Goal: Information Seeking & Learning: Learn about a topic

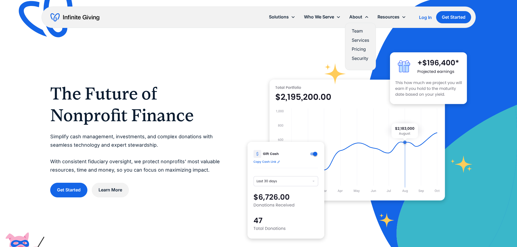
click at [364, 49] on link "Pricing" at bounding box center [360, 49] width 17 height 7
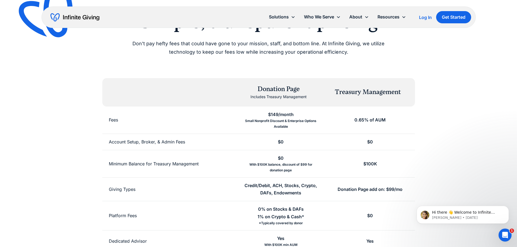
scroll to position [54, 0]
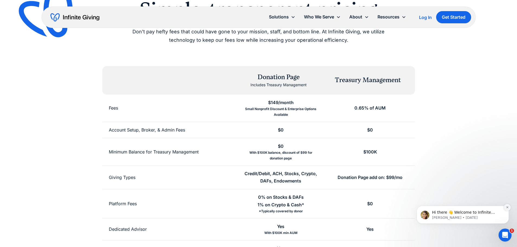
click at [506, 208] on icon "Dismiss notification" at bounding box center [507, 207] width 3 height 3
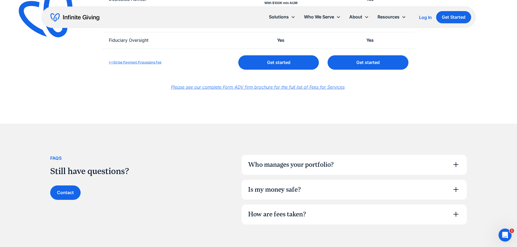
scroll to position [326, 0]
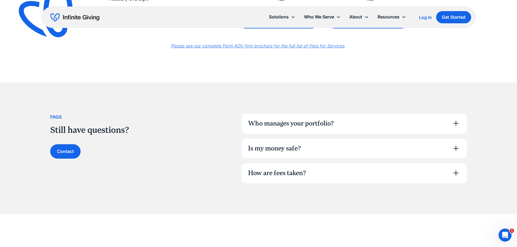
click at [458, 123] on icon at bounding box center [456, 123] width 9 height 9
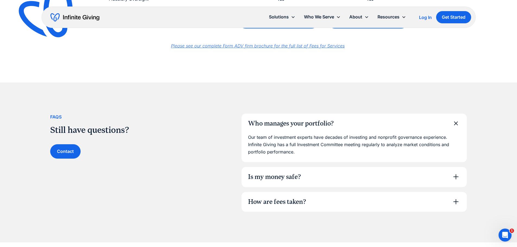
click at [454, 178] on icon at bounding box center [456, 177] width 9 height 9
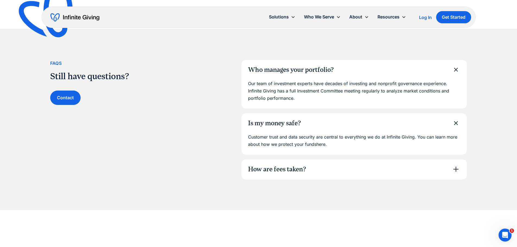
scroll to position [380, 0]
click at [457, 169] on icon at bounding box center [455, 168] width 5 height 5
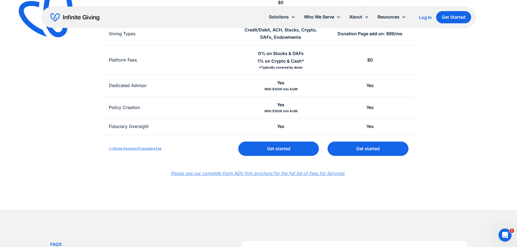
scroll to position [199, 0]
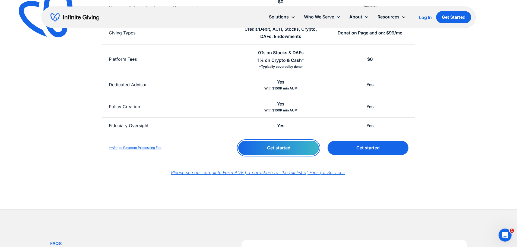
click at [281, 147] on link "Get started" at bounding box center [278, 148] width 81 height 14
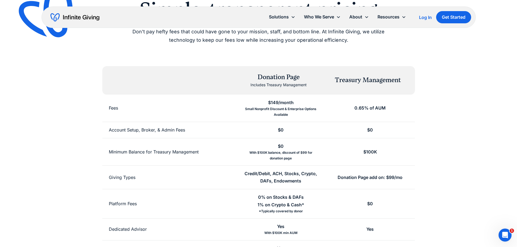
click at [427, 19] on div "Log In" at bounding box center [425, 17] width 13 height 4
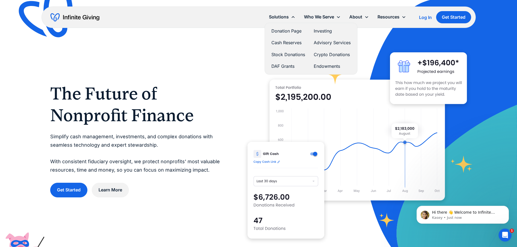
click at [286, 30] on link "Donation Page" at bounding box center [288, 30] width 34 height 7
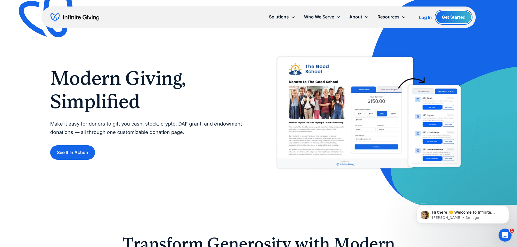
click at [458, 15] on link "Get Started" at bounding box center [453, 17] width 35 height 12
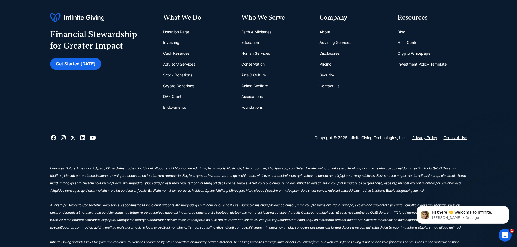
scroll to position [275, 0]
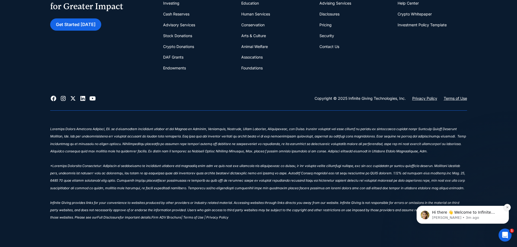
click at [508, 207] on icon "Dismiss notification" at bounding box center [507, 207] width 3 height 3
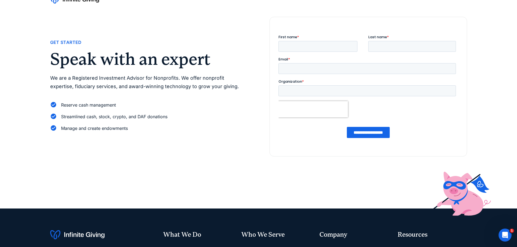
scroll to position [0, 0]
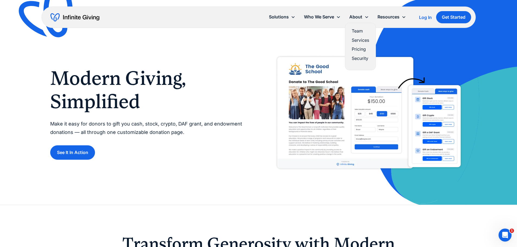
click at [361, 39] on link "Services" at bounding box center [360, 40] width 17 height 7
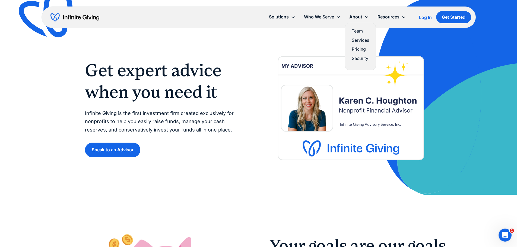
click at [359, 31] on link "Team" at bounding box center [360, 30] width 17 height 7
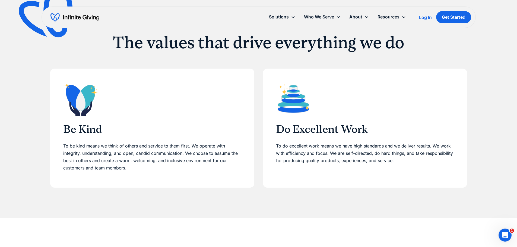
scroll to position [163, 0]
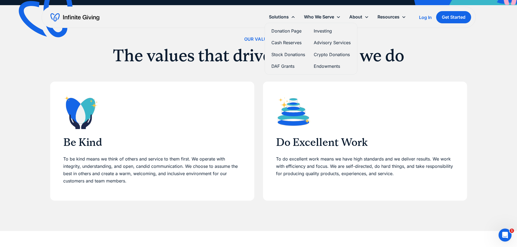
click at [332, 42] on link "Advisory Services" at bounding box center [332, 42] width 37 height 7
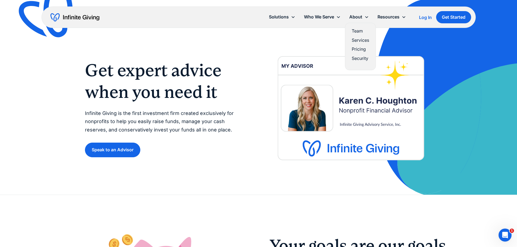
click at [359, 49] on link "Pricing" at bounding box center [360, 49] width 17 height 7
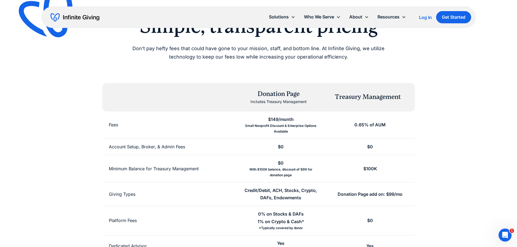
scroll to position [18, 0]
